Goal: Check status

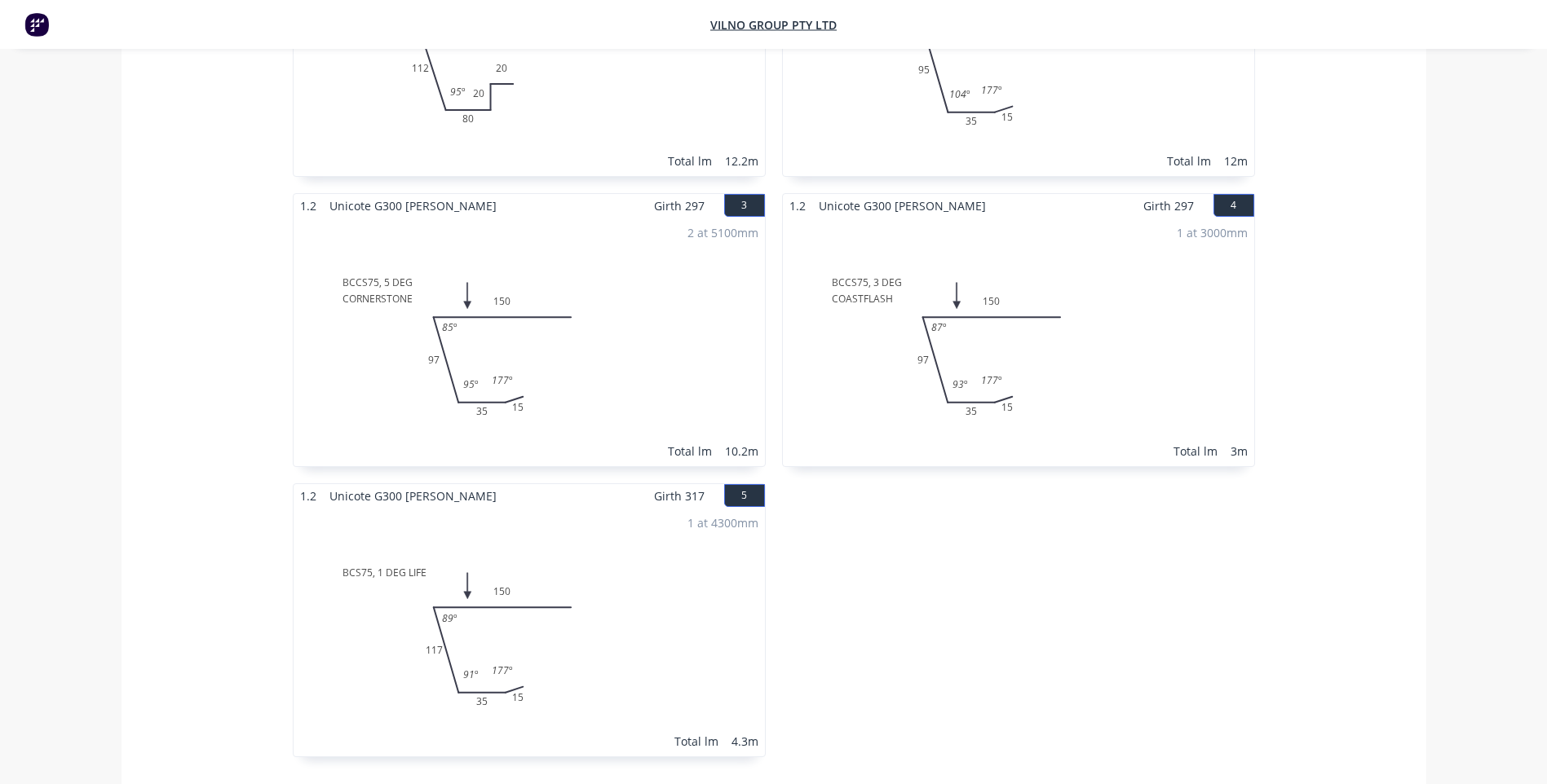
scroll to position [571, 0]
